Goal: Task Accomplishment & Management: Complete application form

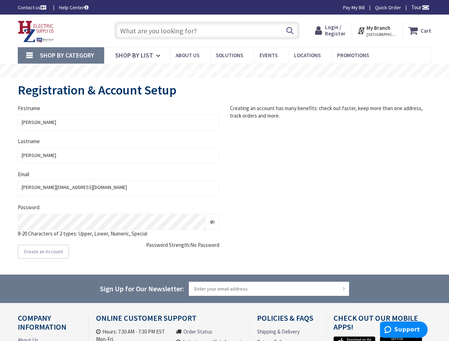
click at [224, 171] on form "Firstname [PERSON_NAME] Lastname [PERSON_NAME] Email [PERSON_NAME][EMAIL_ADDRES…" at bounding box center [118, 181] width 212 height 155
click at [419, 7] on span "Tour" at bounding box center [420, 7] width 18 height 7
click at [425, 7] on div at bounding box center [224, 170] width 449 height 341
click at [379, 31] on strong "My Branch" at bounding box center [378, 28] width 24 height 7
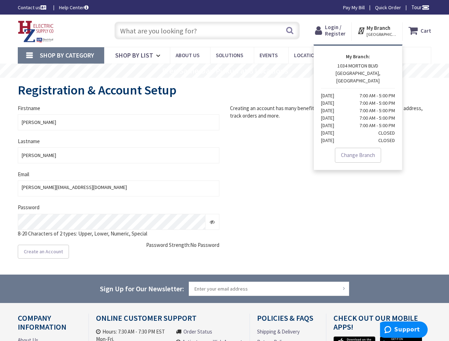
click at [61, 55] on span "Shop By Category" at bounding box center [67, 55] width 54 height 8
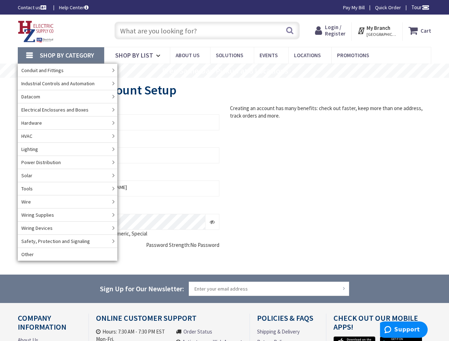
click at [224, 71] on rs-layer "Free Same Day Pickup at 8 Locations" at bounding box center [225, 71] width 126 height 8
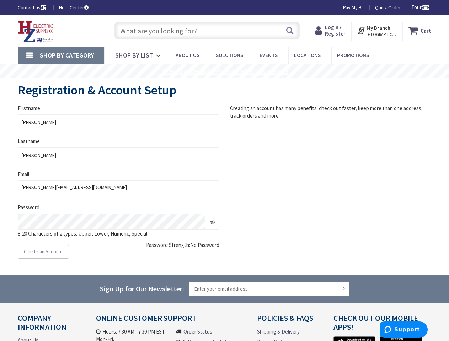
click at [224, 71] on rs-layer "Free Same Day Pickup at 8 Locations" at bounding box center [225, 71] width 126 height 8
click at [118, 182] on div "[PERSON_NAME][EMAIL_ADDRESS][DOMAIN_NAME]" at bounding box center [118, 188] width 201 height 16
click at [212, 222] on icon at bounding box center [212, 222] width 5 height 5
click at [224, 289] on input "Sign Up for Our Newsletter:" at bounding box center [269, 289] width 160 height 14
